Goal: Task Accomplishment & Management: Manage account settings

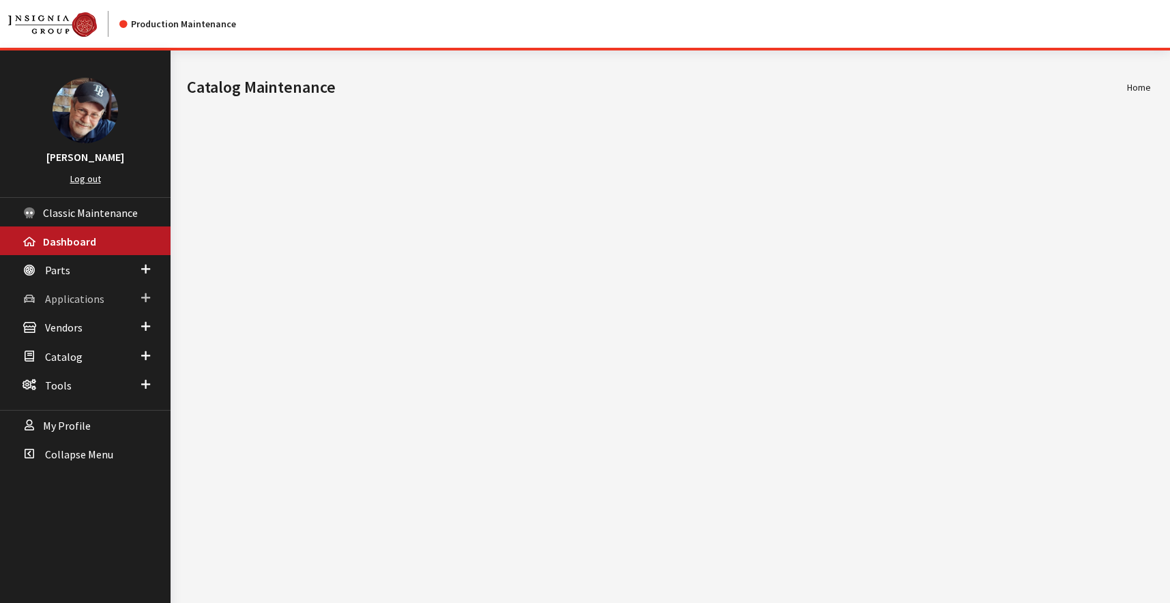
click at [69, 299] on span "Applications" at bounding box center [74, 299] width 59 height 14
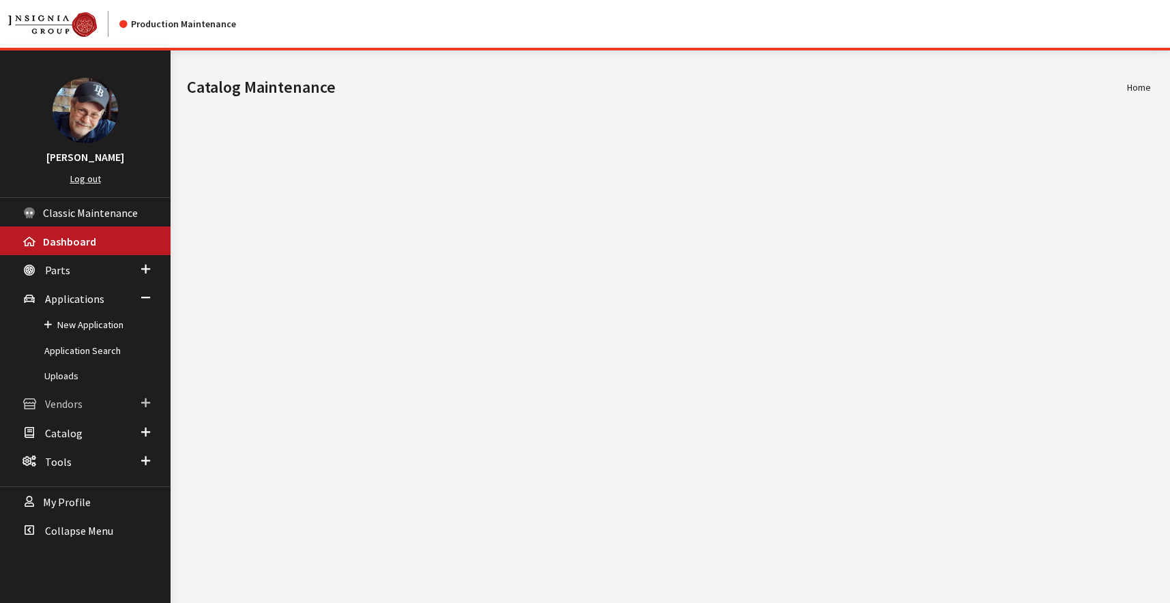
click at [57, 403] on span "Vendors" at bounding box center [64, 405] width 38 height 14
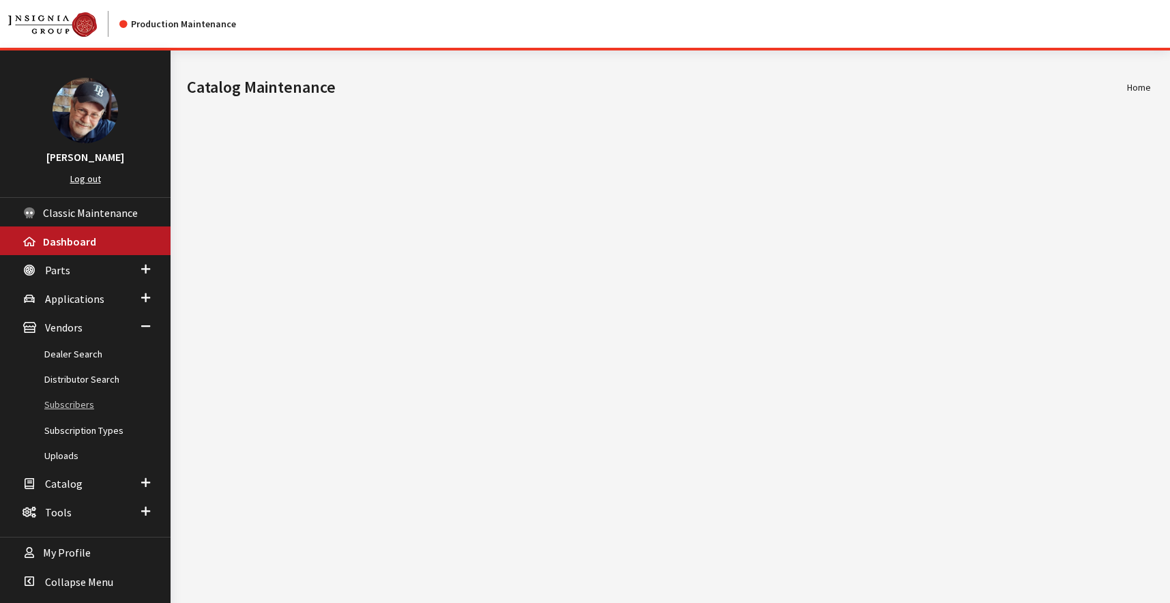
click at [73, 403] on link "Subscribers" at bounding box center [85, 404] width 171 height 25
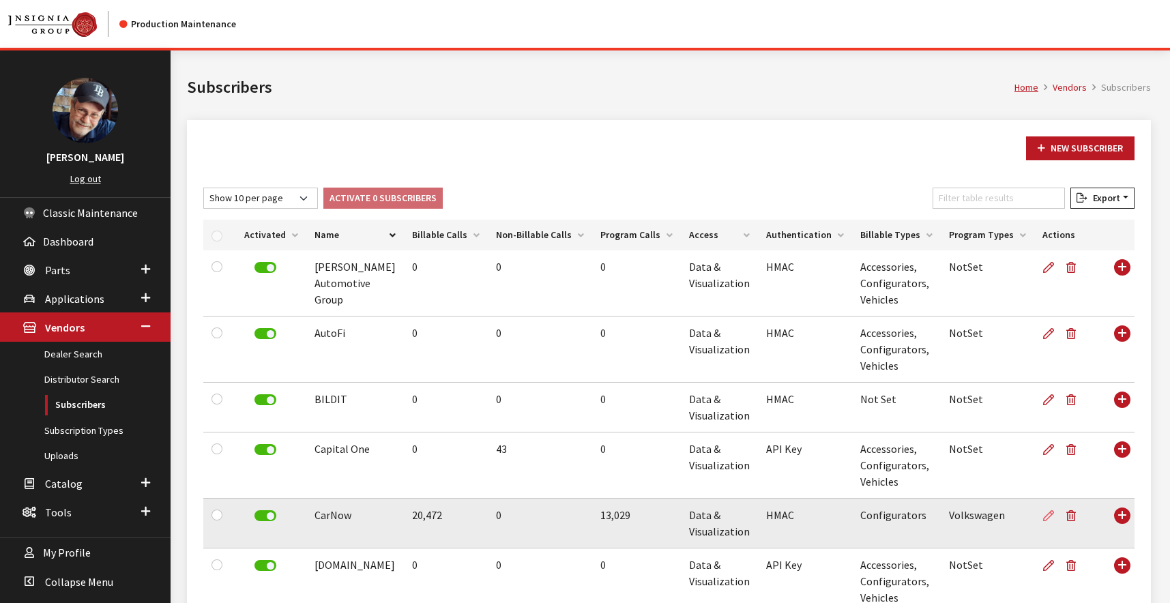
click at [1043, 515] on icon at bounding box center [1048, 516] width 11 height 11
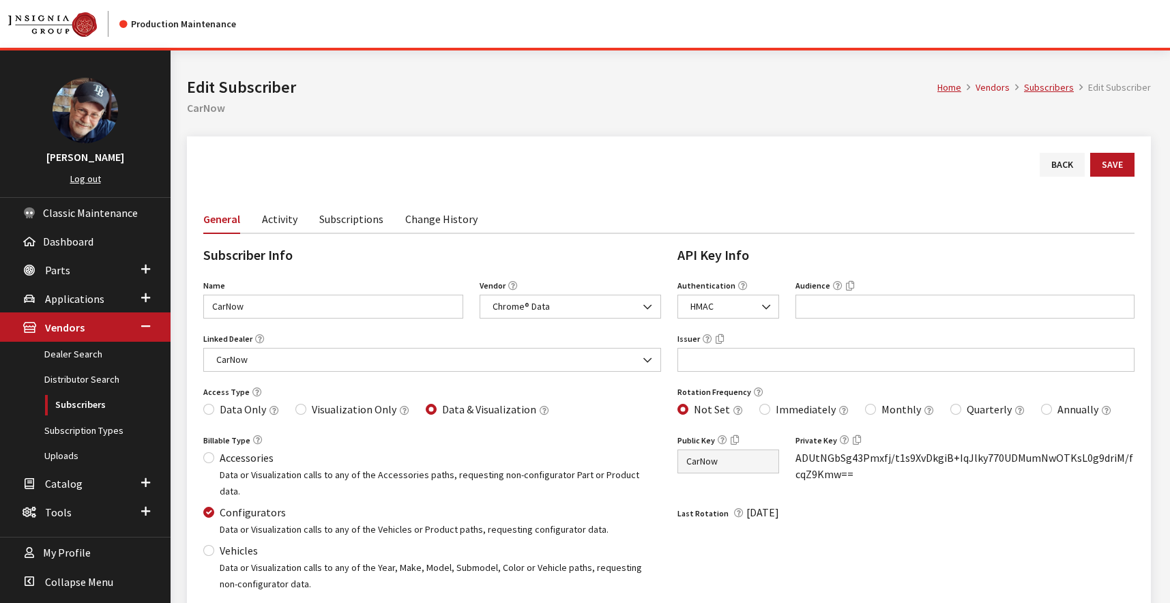
click at [857, 440] on icon "button" at bounding box center [857, 439] width 8 height 12
click at [1059, 163] on link "Back" at bounding box center [1062, 165] width 45 height 24
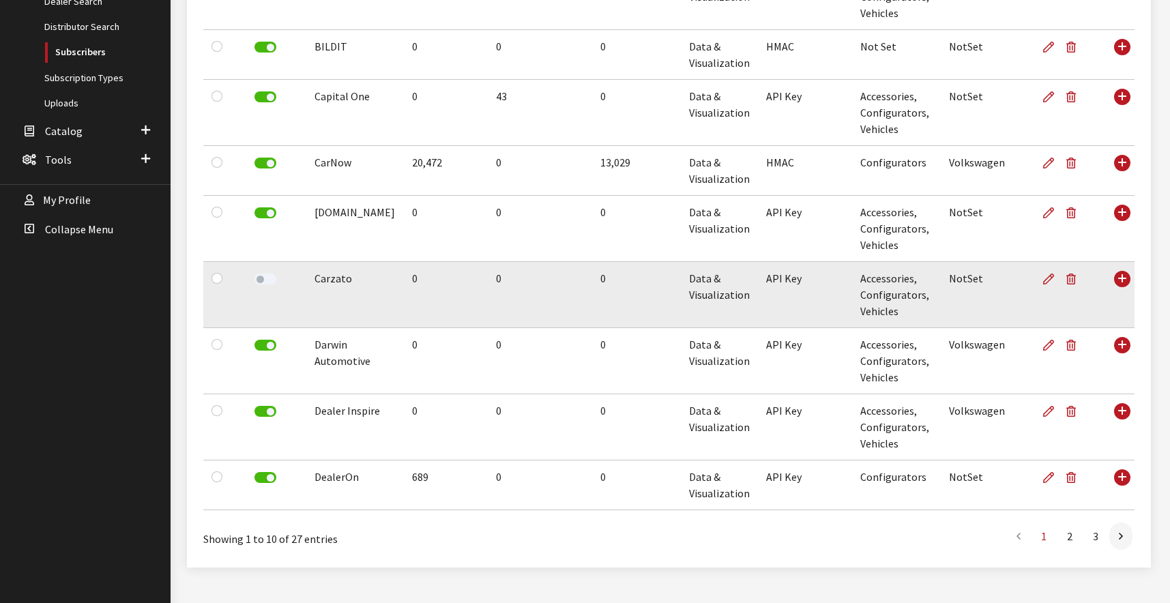
scroll to position [375, 0]
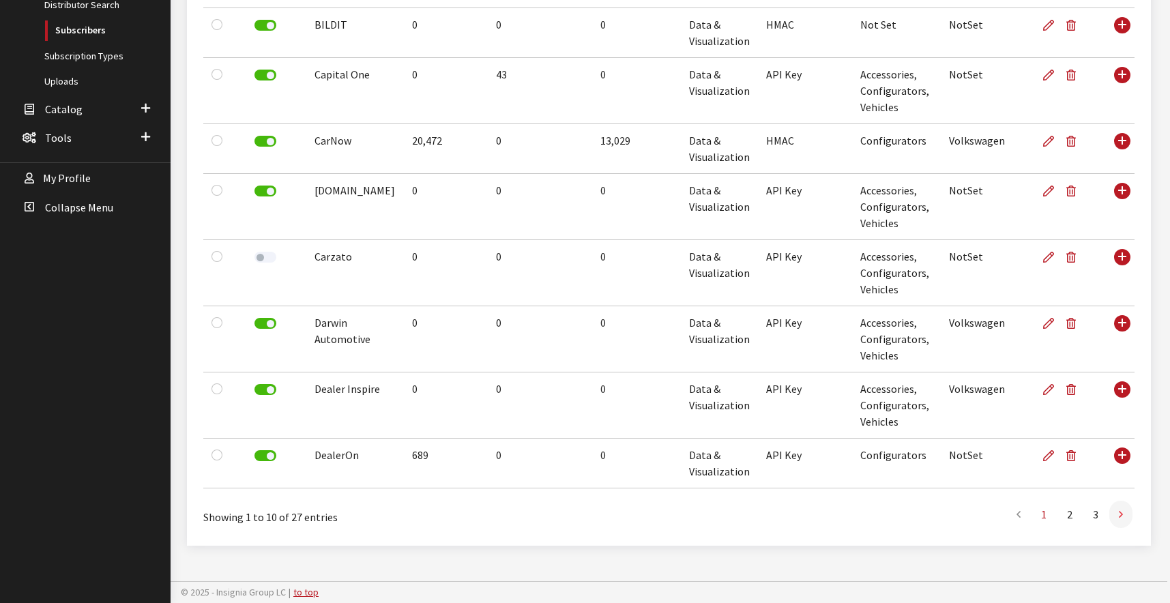
click at [1121, 517] on icon at bounding box center [1121, 515] width 4 height 11
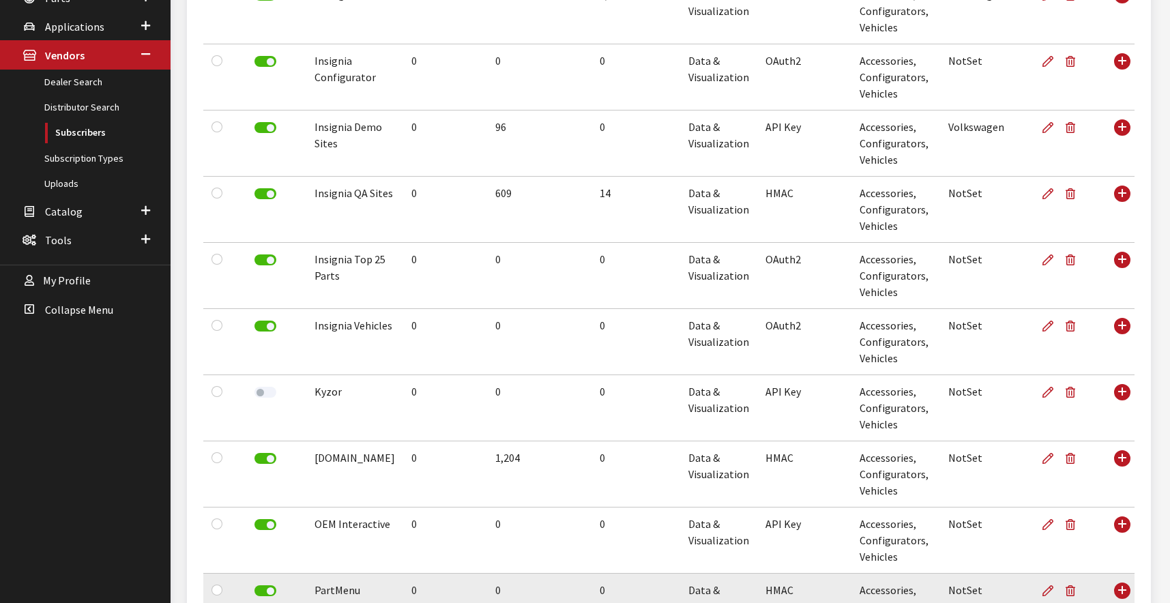
scroll to position [262, 0]
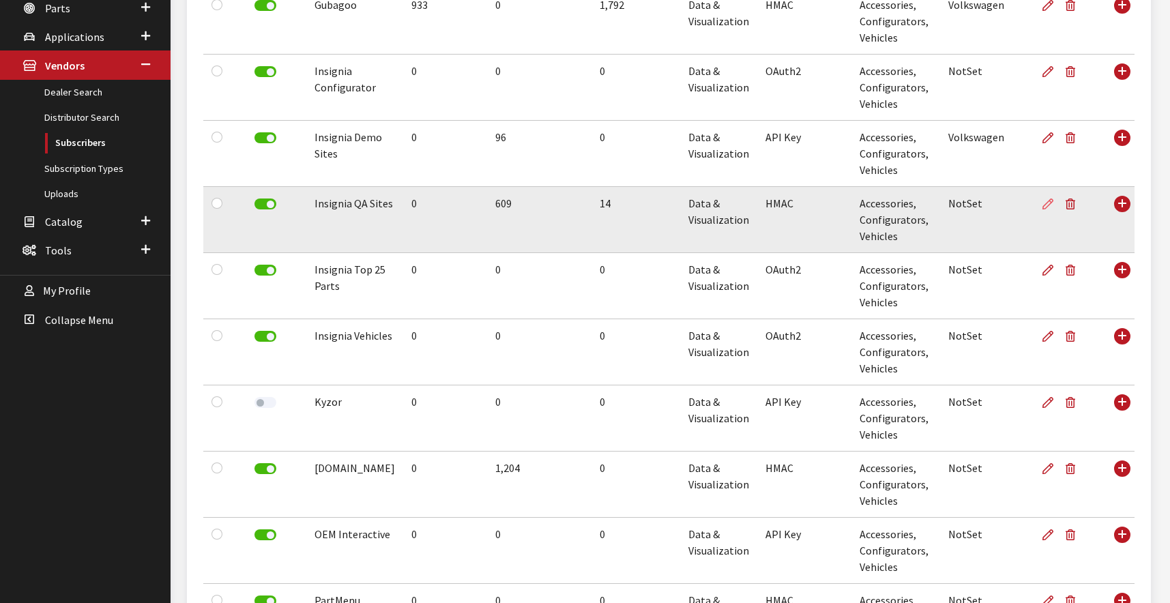
click at [1052, 205] on icon at bounding box center [1048, 204] width 11 height 11
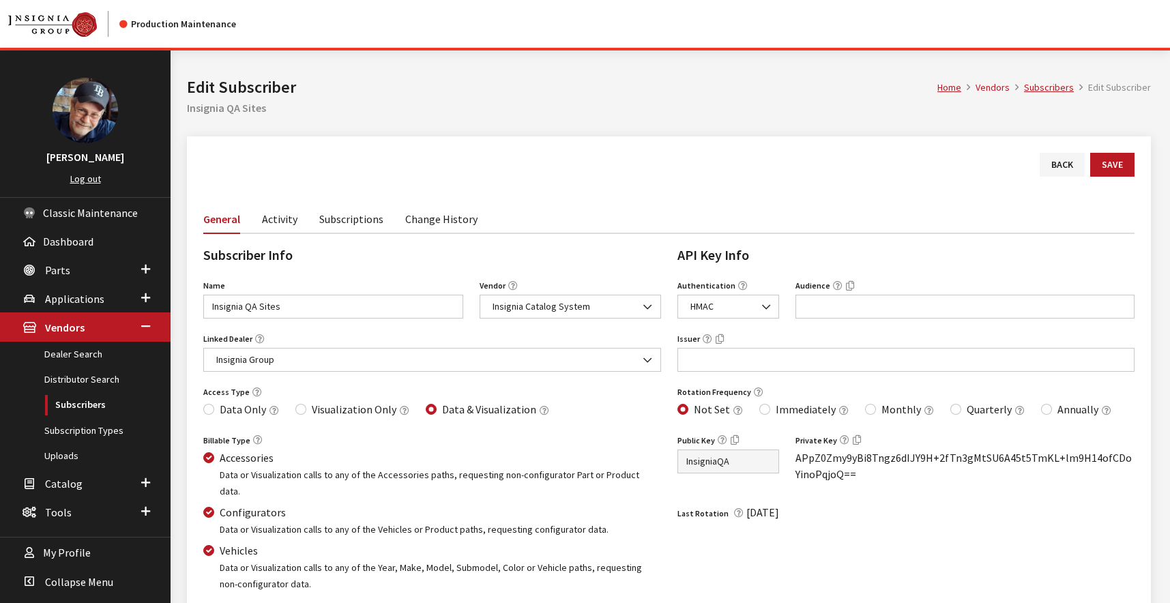
click at [856, 438] on icon "button" at bounding box center [857, 439] width 8 height 12
click at [1006, 28] on nav "Production Maintenance" at bounding box center [585, 24] width 1170 height 48
